Goal: Task Accomplishment & Management: Manage account settings

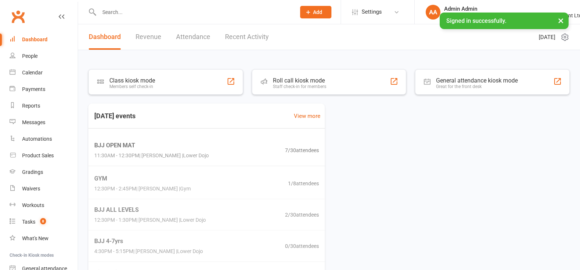
click at [110, 10] on input "text" at bounding box center [194, 12] width 194 height 10
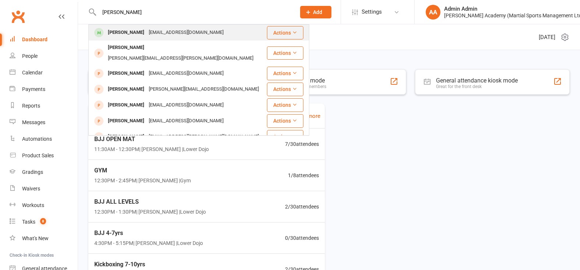
type input "[PERSON_NAME]"
click at [124, 32] on div "[PERSON_NAME]" at bounding box center [126, 32] width 41 height 11
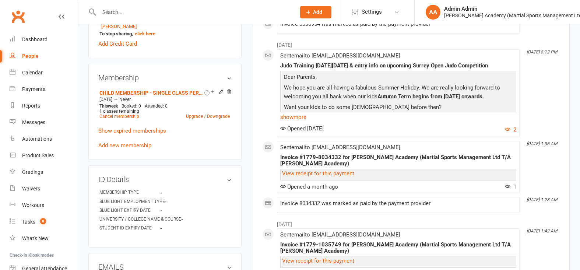
scroll to position [284, 0]
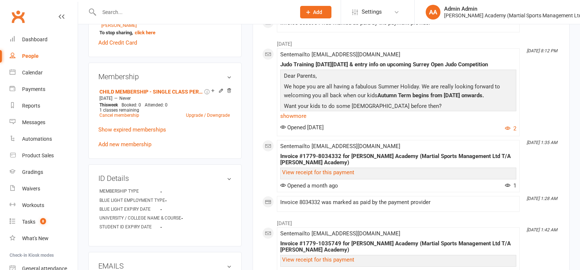
click at [246, 13] on input "text" at bounding box center [194, 12] width 194 height 10
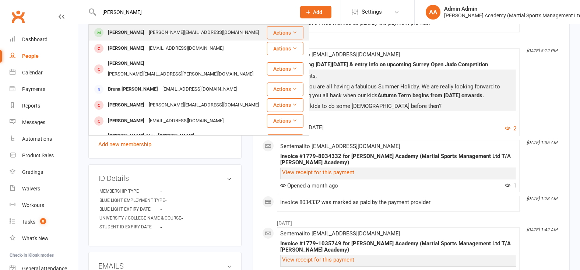
type input "quentin"
click at [166, 34] on div "quentin@wearefable.co" at bounding box center [204, 32] width 115 height 11
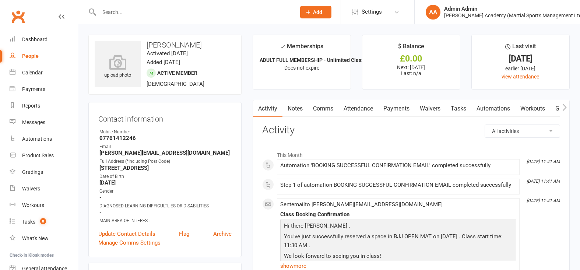
click at [408, 108] on link "Payments" at bounding box center [396, 108] width 36 height 17
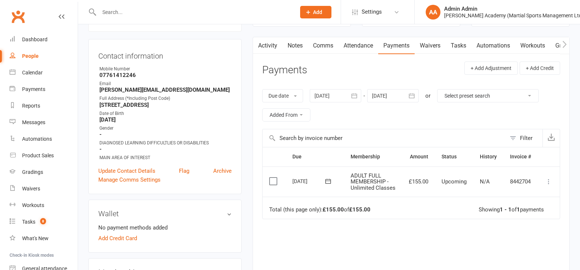
scroll to position [64, 0]
click at [548, 184] on icon at bounding box center [548, 180] width 7 height 7
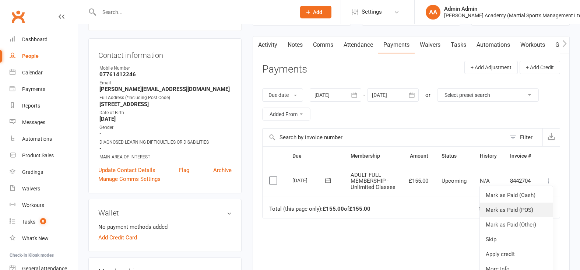
click at [531, 217] on link "Mark as Paid (POS)" at bounding box center [516, 210] width 73 height 15
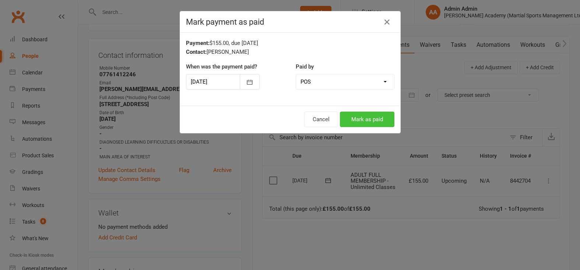
click at [358, 124] on button "Mark as paid" at bounding box center [367, 119] width 54 height 15
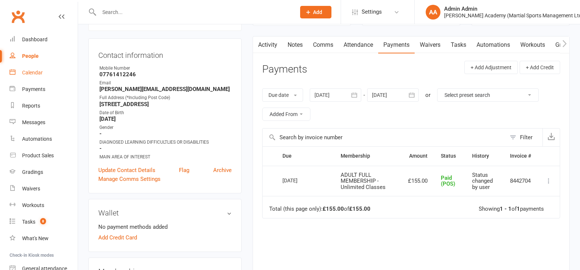
click at [29, 74] on div "Calendar" at bounding box center [32, 73] width 21 height 6
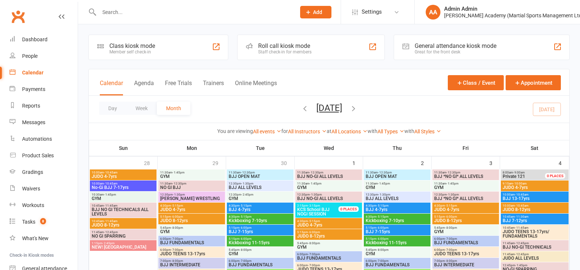
click at [358, 112] on icon "button" at bounding box center [353, 108] width 8 height 8
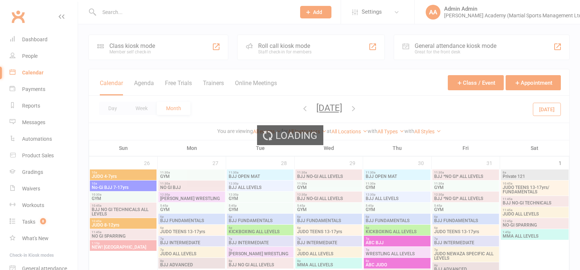
click at [373, 110] on div "Loading" at bounding box center [290, 135] width 580 height 270
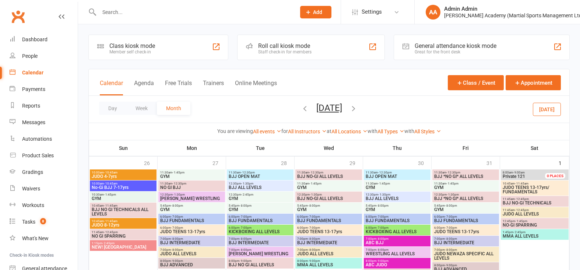
click at [358, 110] on icon "button" at bounding box center [353, 108] width 8 height 8
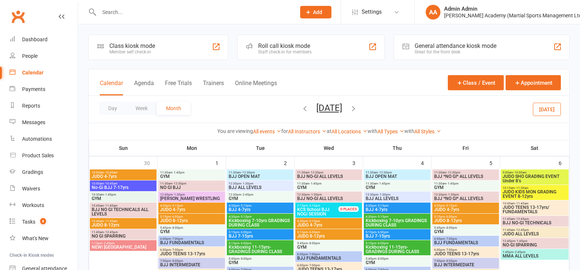
click at [358, 110] on icon "button" at bounding box center [353, 108] width 8 height 8
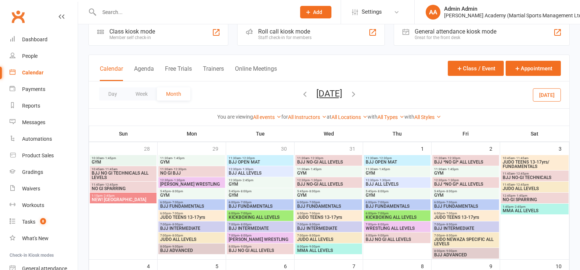
scroll to position [15, 0]
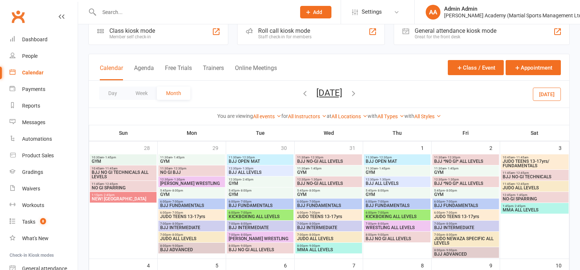
click at [301, 95] on icon "button" at bounding box center [305, 93] width 8 height 8
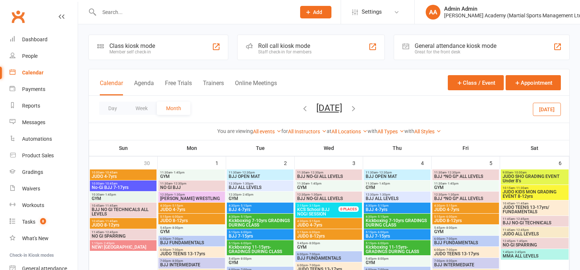
scroll to position [0, 0]
click at [358, 112] on icon "button" at bounding box center [353, 108] width 8 height 8
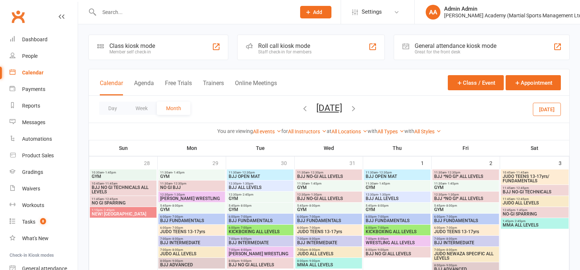
click at [301, 112] on icon "button" at bounding box center [305, 108] width 8 height 8
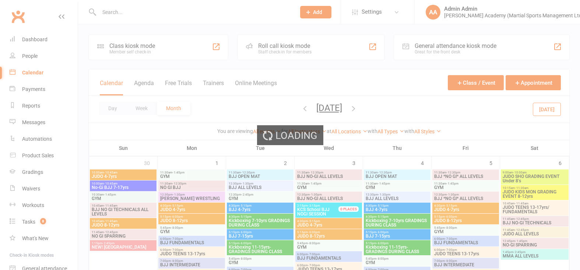
click at [285, 111] on div "Loading" at bounding box center [290, 135] width 580 height 270
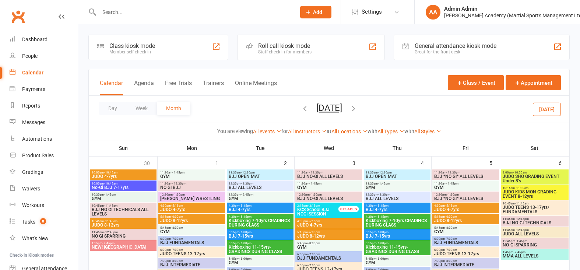
click at [358, 112] on icon "button" at bounding box center [353, 108] width 8 height 8
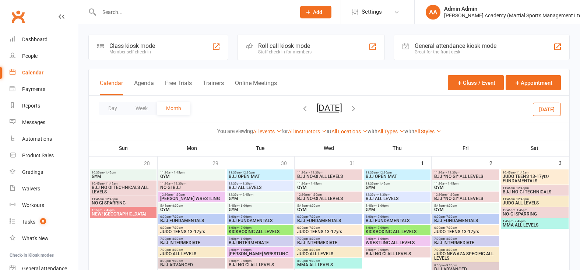
click at [301, 112] on icon "button" at bounding box center [305, 108] width 8 height 8
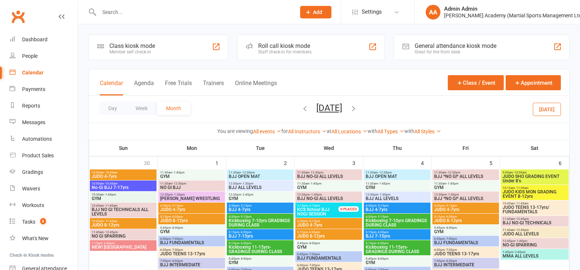
click at [301, 112] on icon "button" at bounding box center [305, 108] width 8 height 8
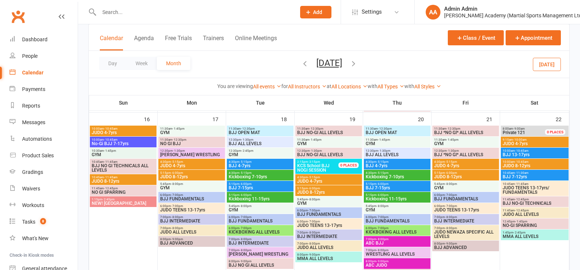
scroll to position [515, 0]
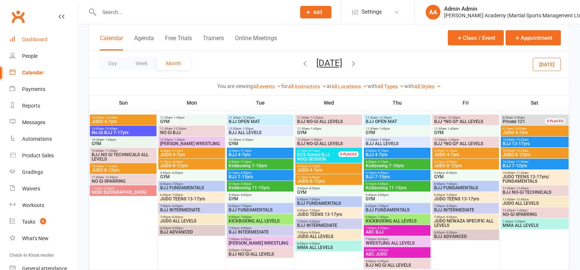
click at [38, 39] on div "Dashboard" at bounding box center [34, 39] width 25 height 6
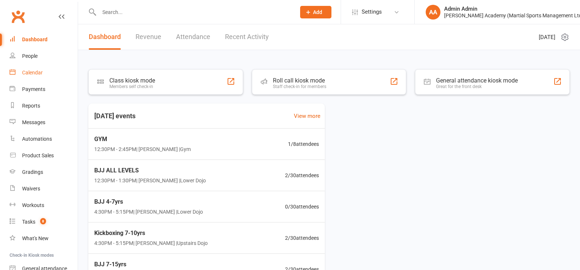
click at [38, 73] on div "Calendar" at bounding box center [32, 73] width 21 height 6
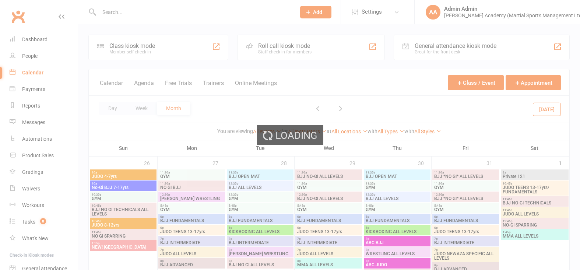
click at [288, 51] on div "Loading" at bounding box center [290, 135] width 580 height 270
click at [296, 48] on div "Loading" at bounding box center [290, 135] width 580 height 270
click at [292, 46] on div "Loading" at bounding box center [290, 135] width 580 height 270
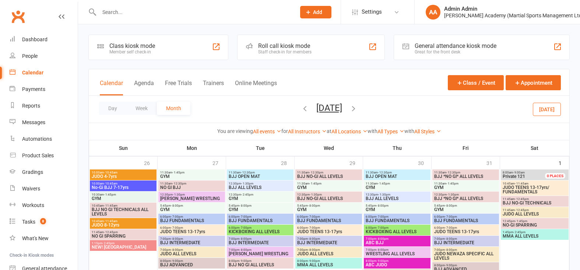
click at [306, 49] on div "Roll call kiosk mode" at bounding box center [284, 45] width 53 height 7
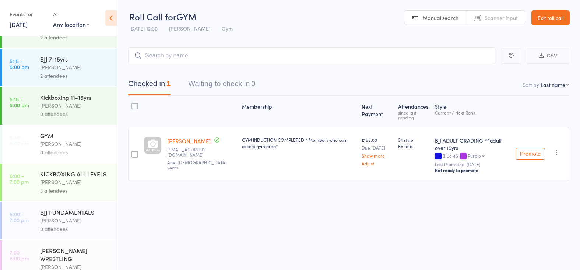
scroll to position [182, 0]
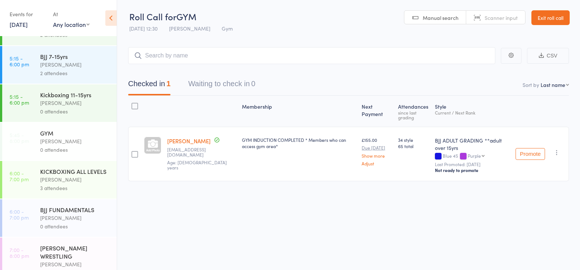
click at [22, 22] on link "14 Oct, 2025" at bounding box center [19, 24] width 18 height 8
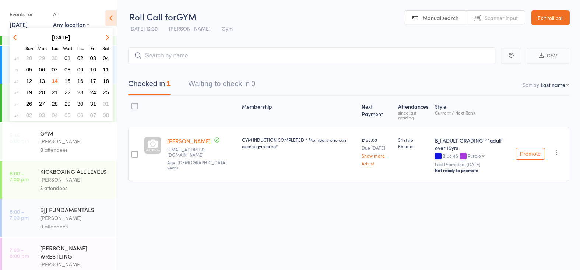
click at [17, 36] on icon "button" at bounding box center [15, 37] width 5 height 5
click at [109, 37] on icon "button" at bounding box center [106, 37] width 5 height 5
click at [42, 81] on span "13" at bounding box center [42, 81] width 6 height 6
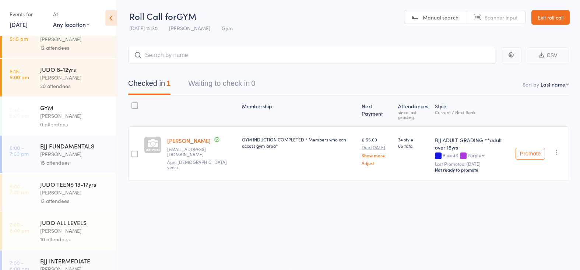
scroll to position [137, 0]
click at [81, 152] on div "Thomas Buckmaster" at bounding box center [75, 155] width 70 height 8
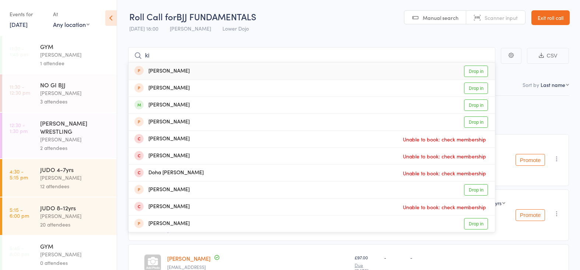
type input "ki"
click at [62, 94] on div "Adam Pearce" at bounding box center [75, 93] width 70 height 8
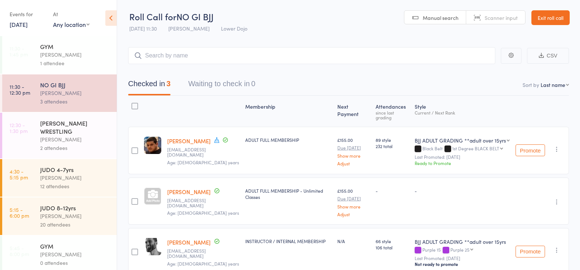
click at [61, 142] on div "Abdullah Tatarashvili" at bounding box center [75, 139] width 70 height 8
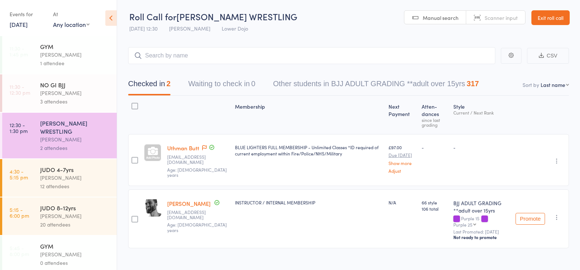
click at [109, 20] on icon at bounding box center [110, 17] width 11 height 15
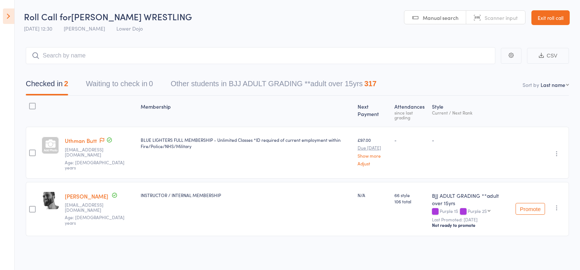
click at [10, 17] on icon at bounding box center [8, 15] width 11 height 15
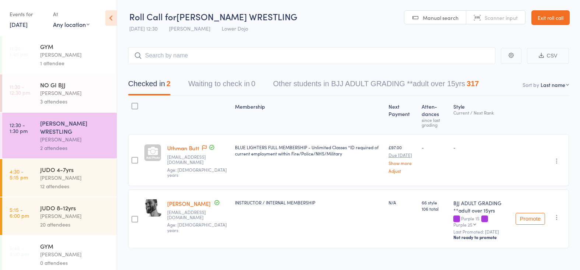
click at [27, 25] on link "13 Oct, 2025" at bounding box center [19, 24] width 18 height 8
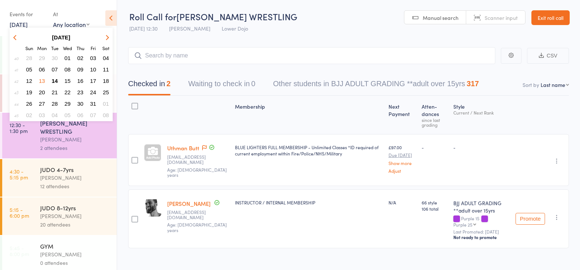
click at [56, 78] on span "14" at bounding box center [55, 81] width 6 height 6
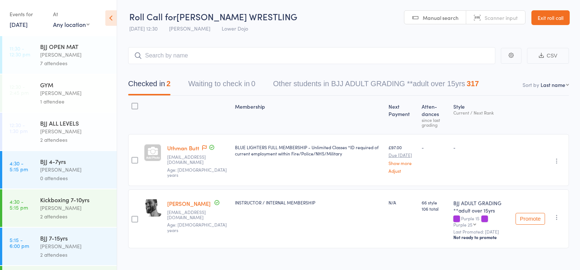
click at [52, 122] on div "BJJ ALL LEVELS" at bounding box center [75, 123] width 70 height 8
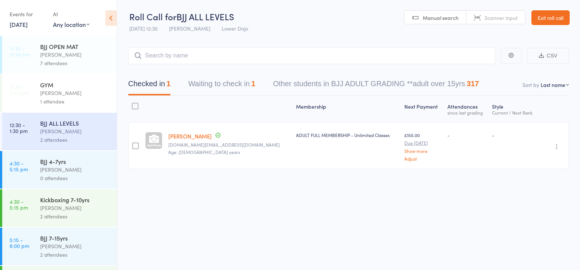
click at [210, 84] on button "Waiting to check in 1" at bounding box center [221, 86] width 67 height 20
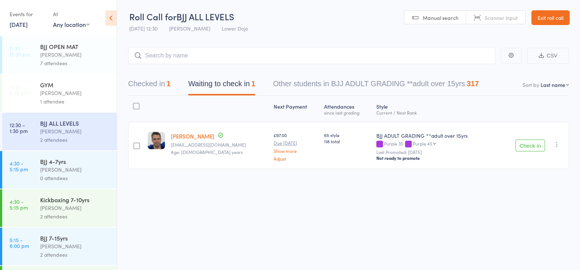
click at [454, 115] on div "Next Payment Atten­dances since last grading Style Current / Next Rank edit Aur…" at bounding box center [348, 134] width 441 height 77
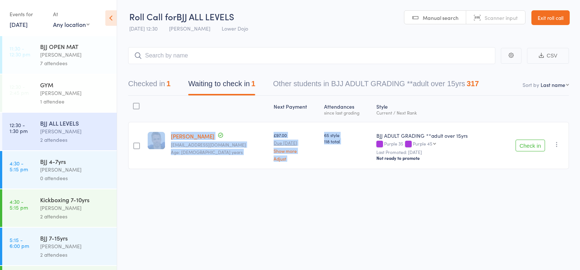
drag, startPoint x: 527, startPoint y: 143, endPoint x: 518, endPoint y: 138, distance: 9.7
click at [527, 143] on button "Check in" at bounding box center [529, 146] width 29 height 12
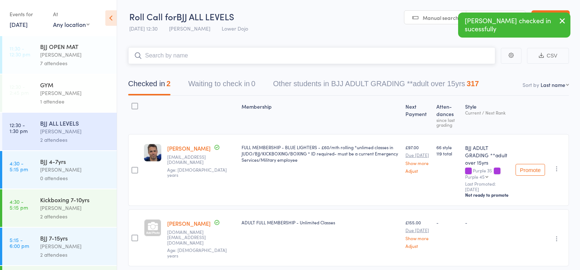
click at [151, 53] on input "search" at bounding box center [311, 55] width 367 height 17
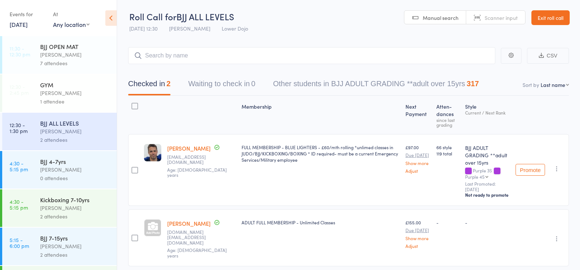
click at [47, 52] on div "Thomas Buckmaster" at bounding box center [75, 54] width 70 height 8
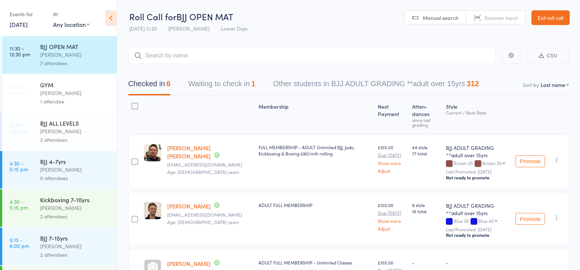
drag, startPoint x: 68, startPoint y: 136, endPoint x: 77, endPoint y: 132, distance: 9.9
click at [68, 136] on div "2 attendees" at bounding box center [75, 139] width 70 height 8
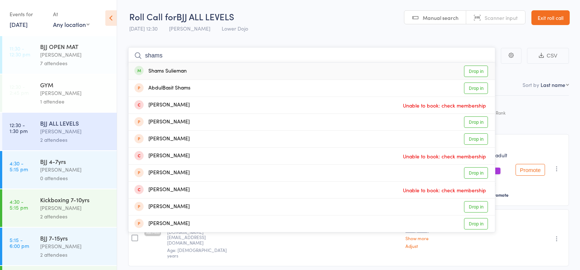
type input "shams"
click at [472, 68] on link "Drop in" at bounding box center [476, 71] width 24 height 11
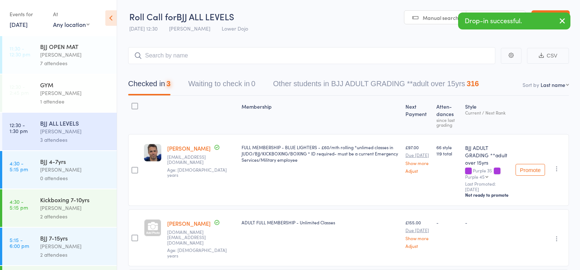
click at [58, 58] on div "Thomas Buckmaster" at bounding box center [75, 54] width 70 height 8
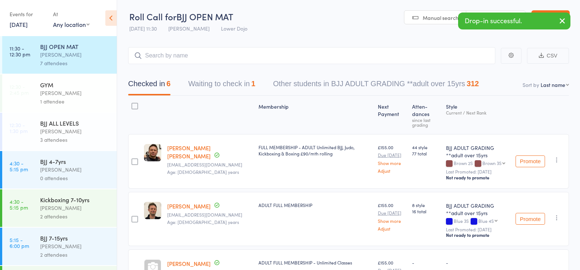
click at [60, 138] on div "3 attendees" at bounding box center [75, 139] width 70 height 8
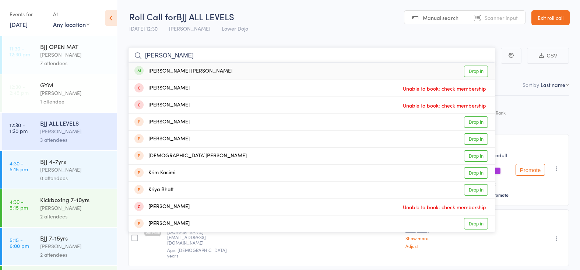
type input "kris"
click at [468, 73] on link "Drop in" at bounding box center [476, 71] width 24 height 11
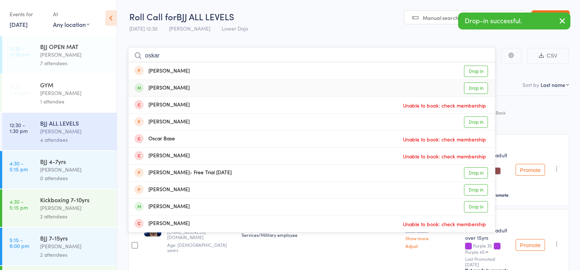
type input "oskar"
click at [469, 87] on link "Drop in" at bounding box center [476, 87] width 24 height 11
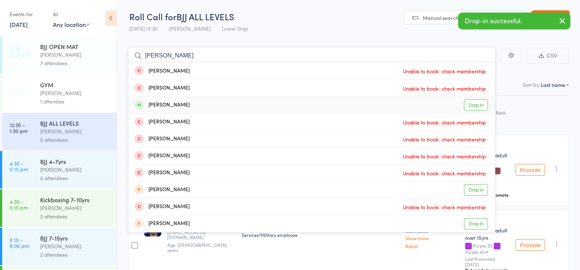
type input "simon"
click at [467, 106] on link "Drop in" at bounding box center [476, 104] width 24 height 11
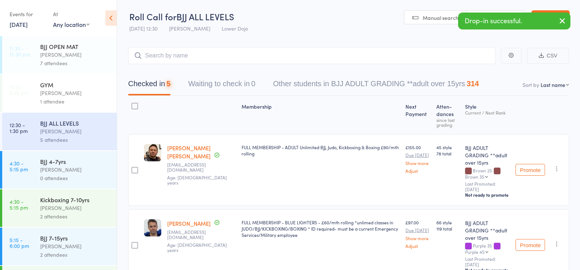
click at [78, 57] on div "Thomas Buckmaster" at bounding box center [75, 54] width 70 height 8
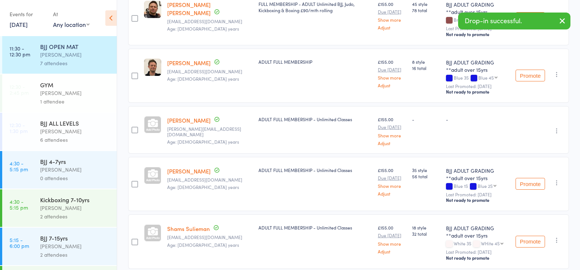
drag, startPoint x: 85, startPoint y: 139, endPoint x: 90, endPoint y: 134, distance: 7.1
click at [85, 139] on div "6 attendees" at bounding box center [75, 139] width 70 height 8
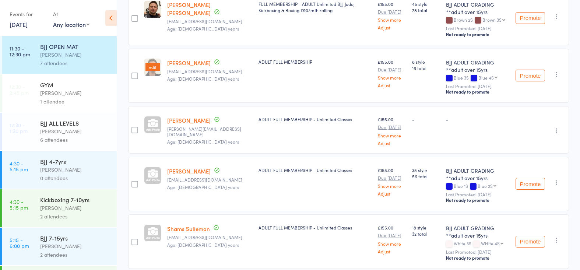
scroll to position [0, 0]
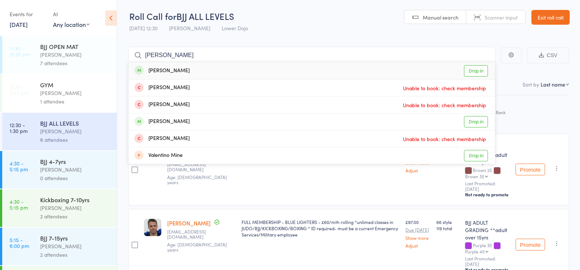
type input "quentin"
click at [472, 71] on link "Drop in" at bounding box center [476, 70] width 24 height 11
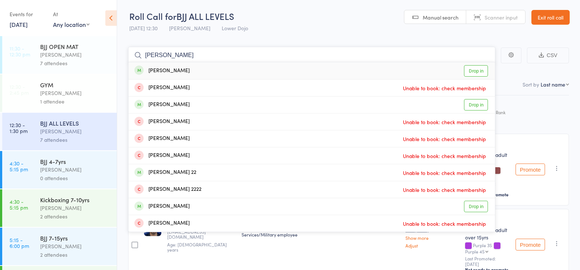
type input "max harris"
drag, startPoint x: 478, startPoint y: 70, endPoint x: 453, endPoint y: 71, distance: 25.1
click at [478, 70] on link "Drop in" at bounding box center [476, 70] width 24 height 11
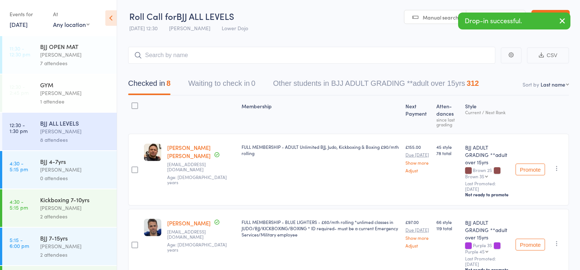
click at [84, 60] on div "7 attendees" at bounding box center [75, 63] width 70 height 8
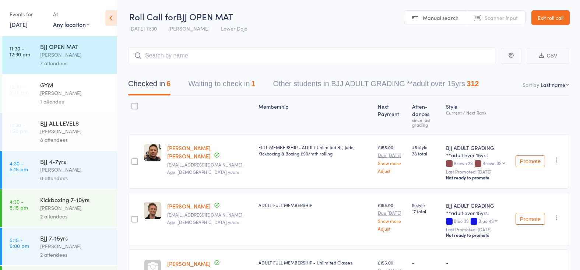
click at [233, 80] on button "Waiting to check in 1" at bounding box center [221, 86] width 67 height 20
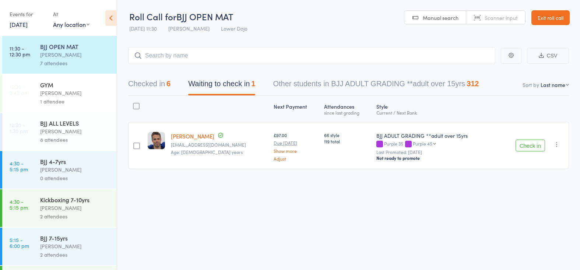
drag, startPoint x: 520, startPoint y: 148, endPoint x: 494, endPoint y: 147, distance: 25.8
click at [520, 148] on button "Check in" at bounding box center [529, 146] width 29 height 12
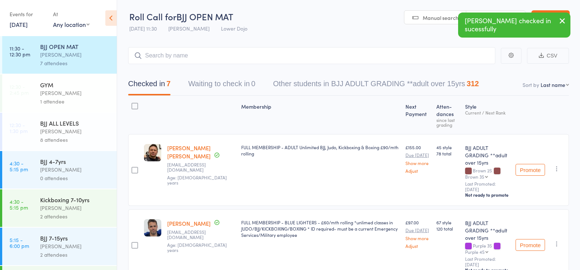
click at [54, 131] on div "Thomas Buckmaster" at bounding box center [75, 131] width 70 height 8
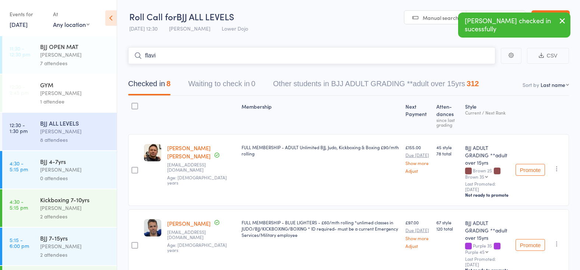
type input "[PERSON_NAME]"
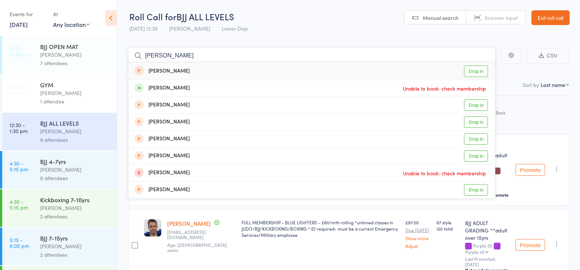
drag, startPoint x: 144, startPoint y: 56, endPoint x: 99, endPoint y: 56, distance: 45.3
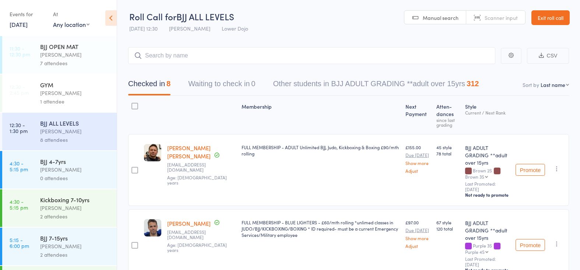
click at [555, 18] on link "Exit roll call" at bounding box center [550, 17] width 38 height 15
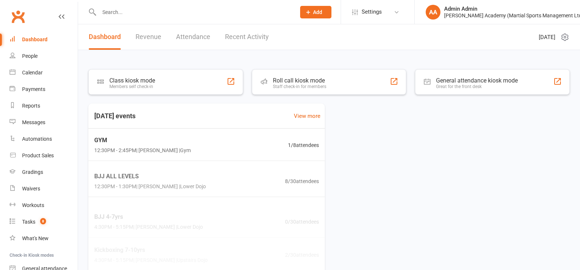
click at [109, 15] on input "text" at bounding box center [194, 12] width 194 height 10
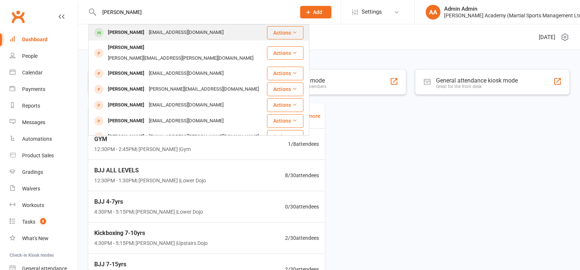
type input "[PERSON_NAME]"
click at [121, 34] on div "[PERSON_NAME]" at bounding box center [126, 32] width 41 height 11
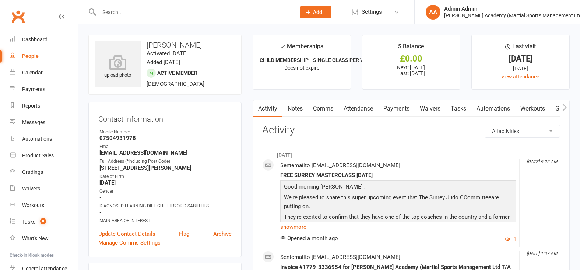
click at [395, 107] on link "Payments" at bounding box center [396, 108] width 36 height 17
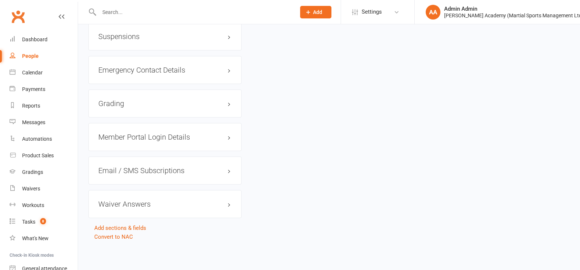
scroll to position [676, 0]
click at [109, 239] on link "Convert to NAC" at bounding box center [113, 237] width 39 height 7
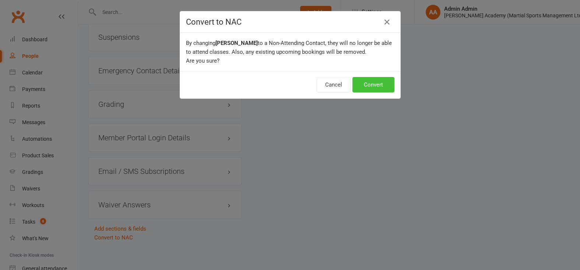
click at [365, 89] on button "Convert" at bounding box center [373, 84] width 42 height 15
